Goal: Task Accomplishment & Management: Use online tool/utility

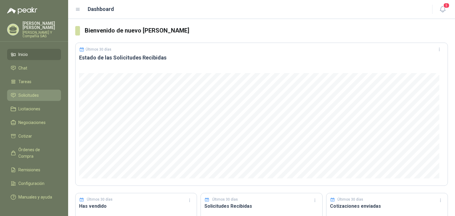
click at [37, 96] on span "Solicitudes" at bounding box center [28, 95] width 20 height 7
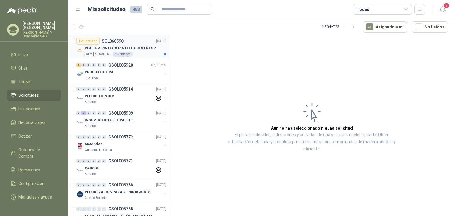
click at [95, 52] on p "Santa [PERSON_NAME]" at bounding box center [98, 54] width 27 height 5
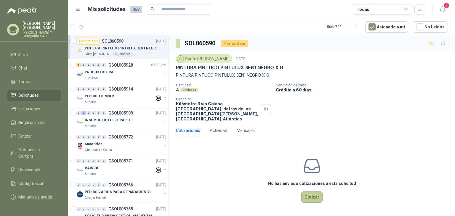
click at [312, 191] on button "Cotizar" at bounding box center [311, 196] width 21 height 11
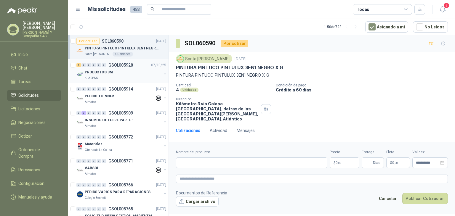
click at [125, 73] on div "PRODUCTOS 3M" at bounding box center [123, 72] width 77 height 7
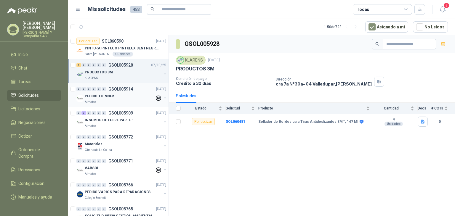
click at [122, 97] on div "PEDIDO THINNER" at bounding box center [120, 96] width 70 height 7
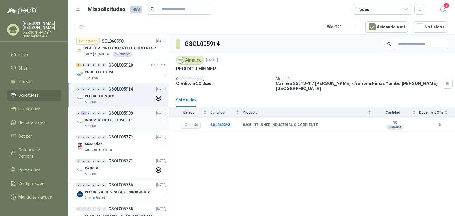
click at [123, 122] on p "INSUMOS OCTUBRE PARTE 1" at bounding box center [109, 120] width 49 height 6
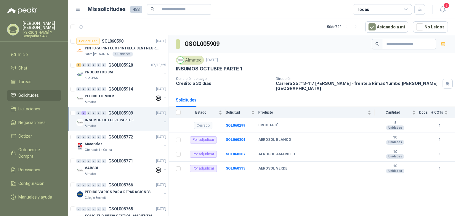
scroll to position [30, 0]
